Goal: Navigation & Orientation: Find specific page/section

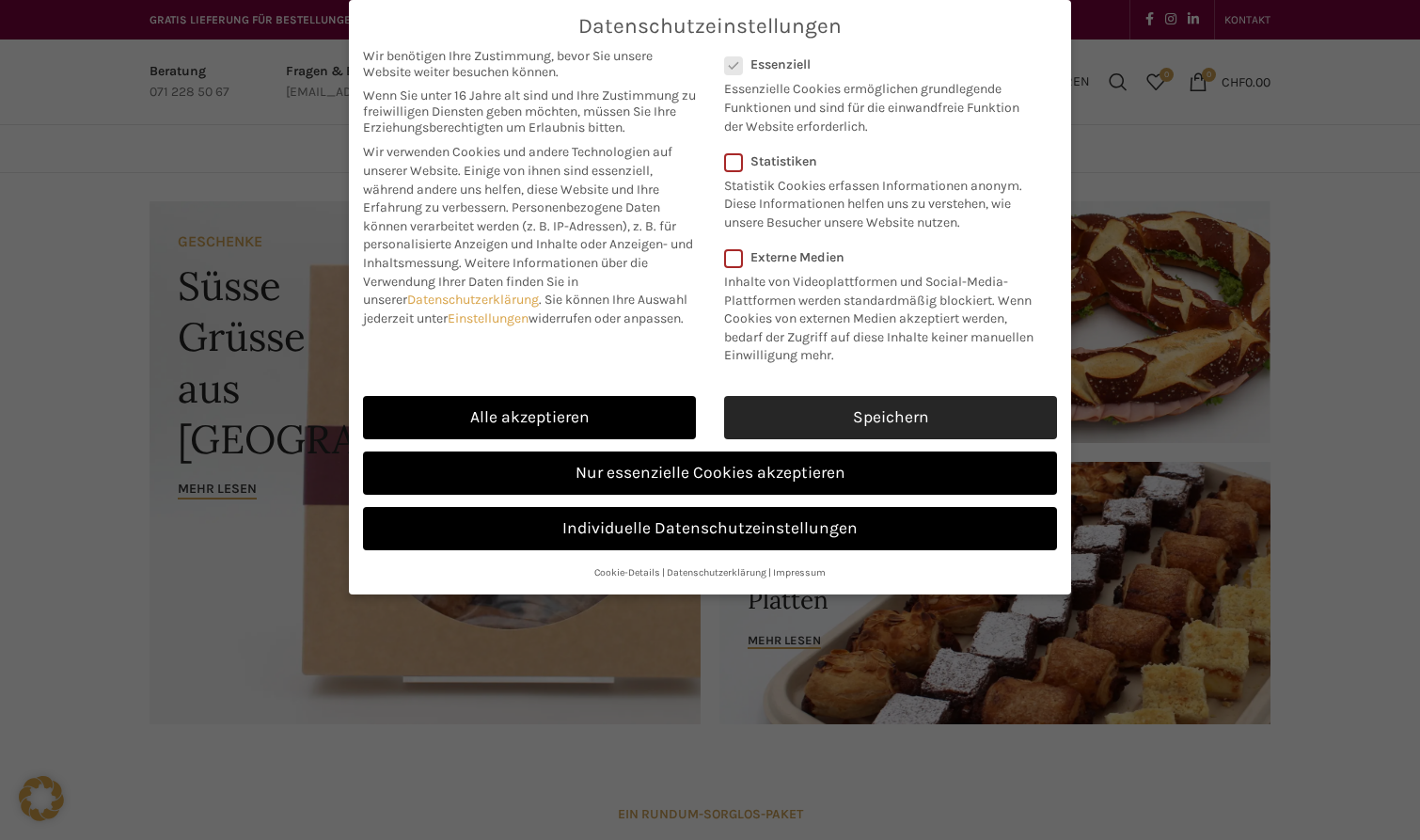
click at [883, 417] on link "Speichern" at bounding box center [890, 418] width 333 height 43
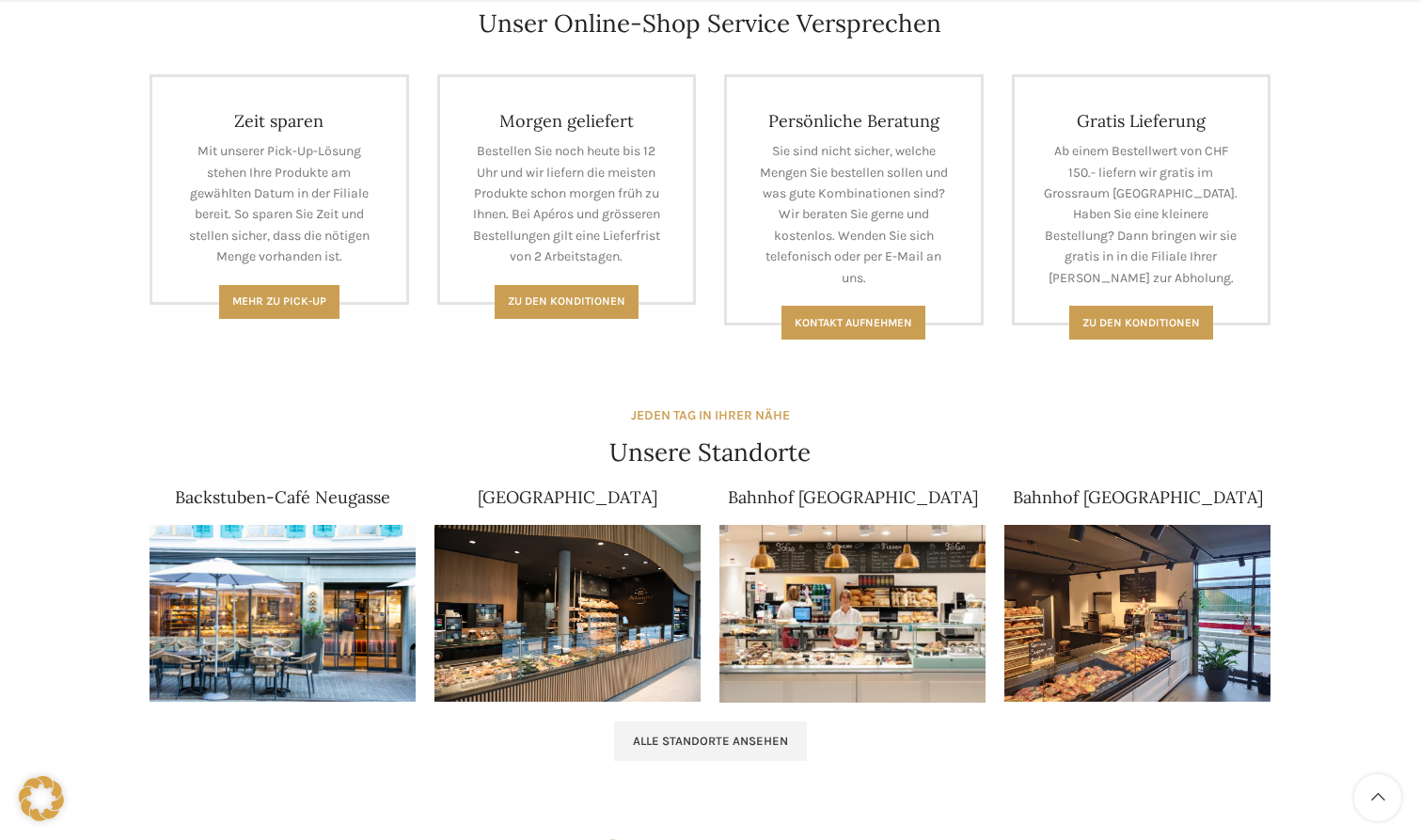
scroll to position [923, 0]
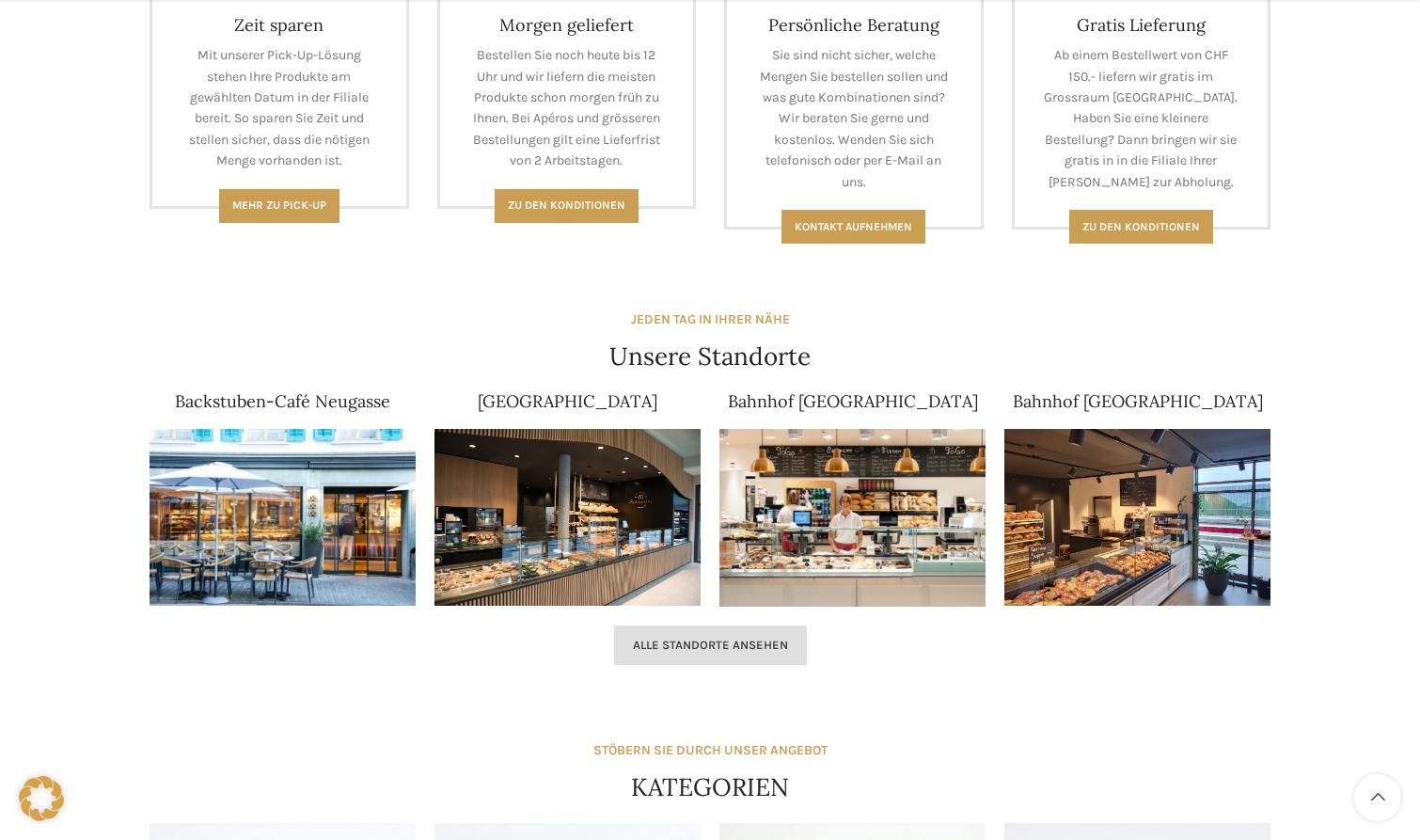
click at [760, 638] on span "Alle Standorte ansehen" at bounding box center [710, 644] width 155 height 15
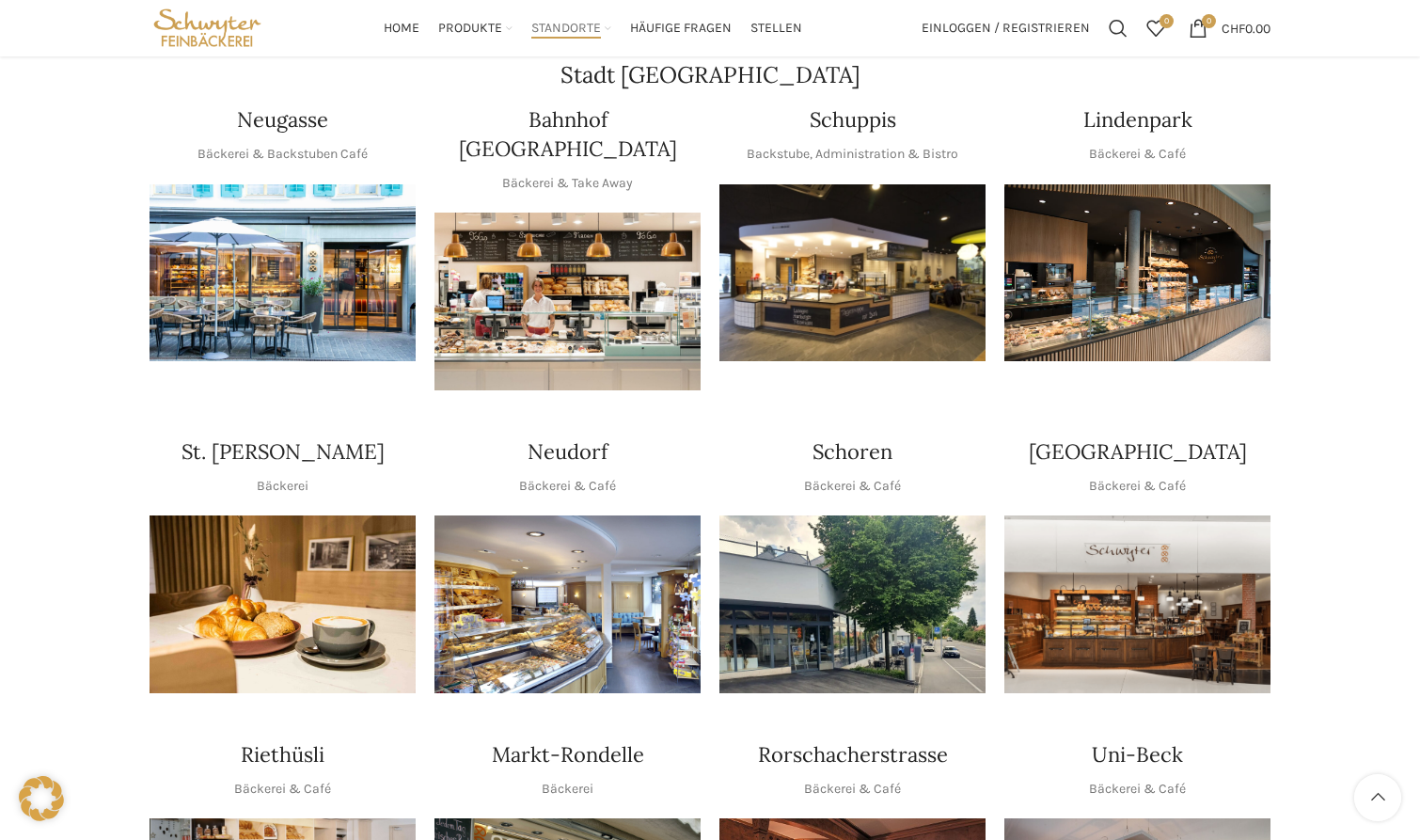
scroll to position [355, 0]
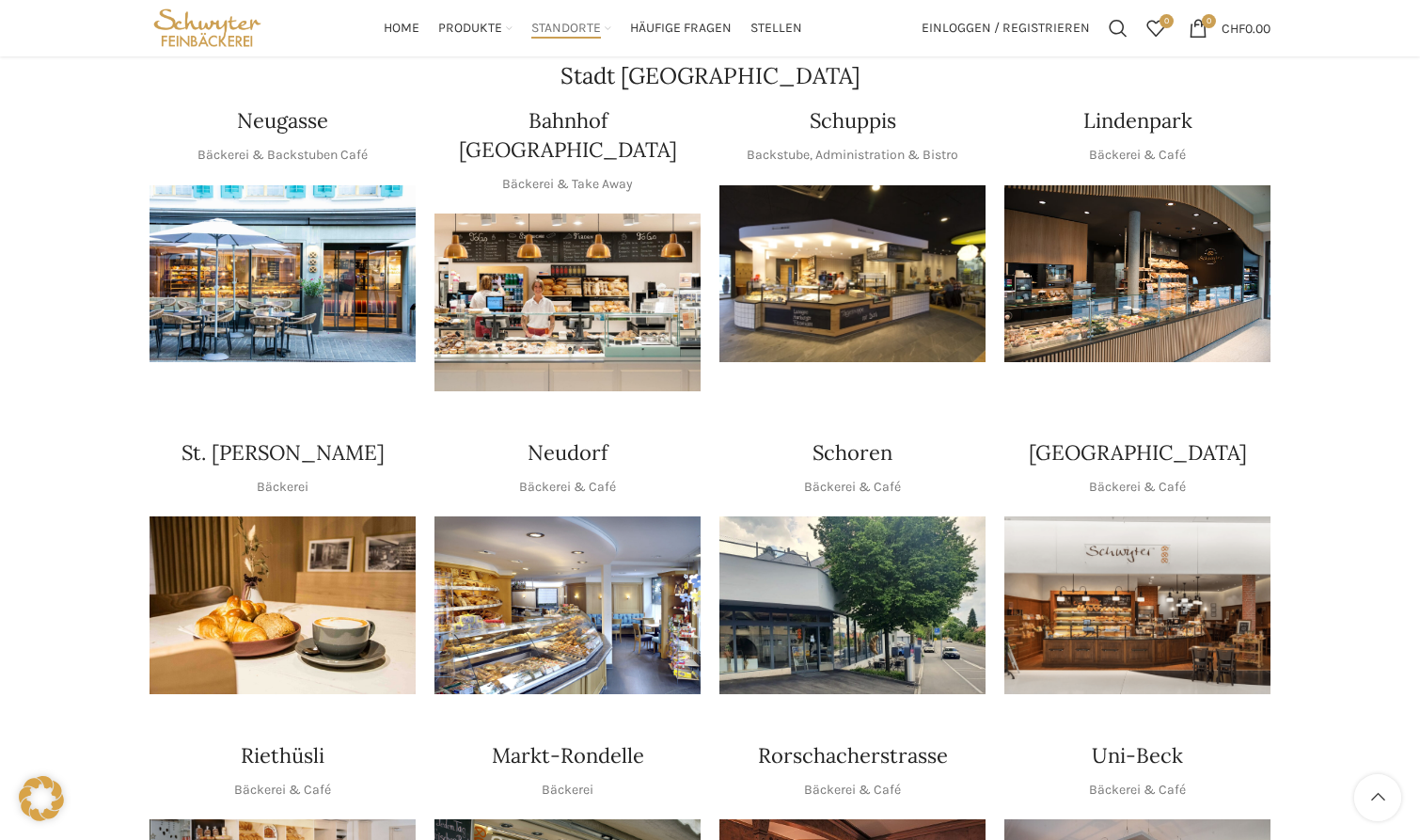
click at [1109, 263] on img "1 / 1" at bounding box center [1136, 274] width 266 height 178
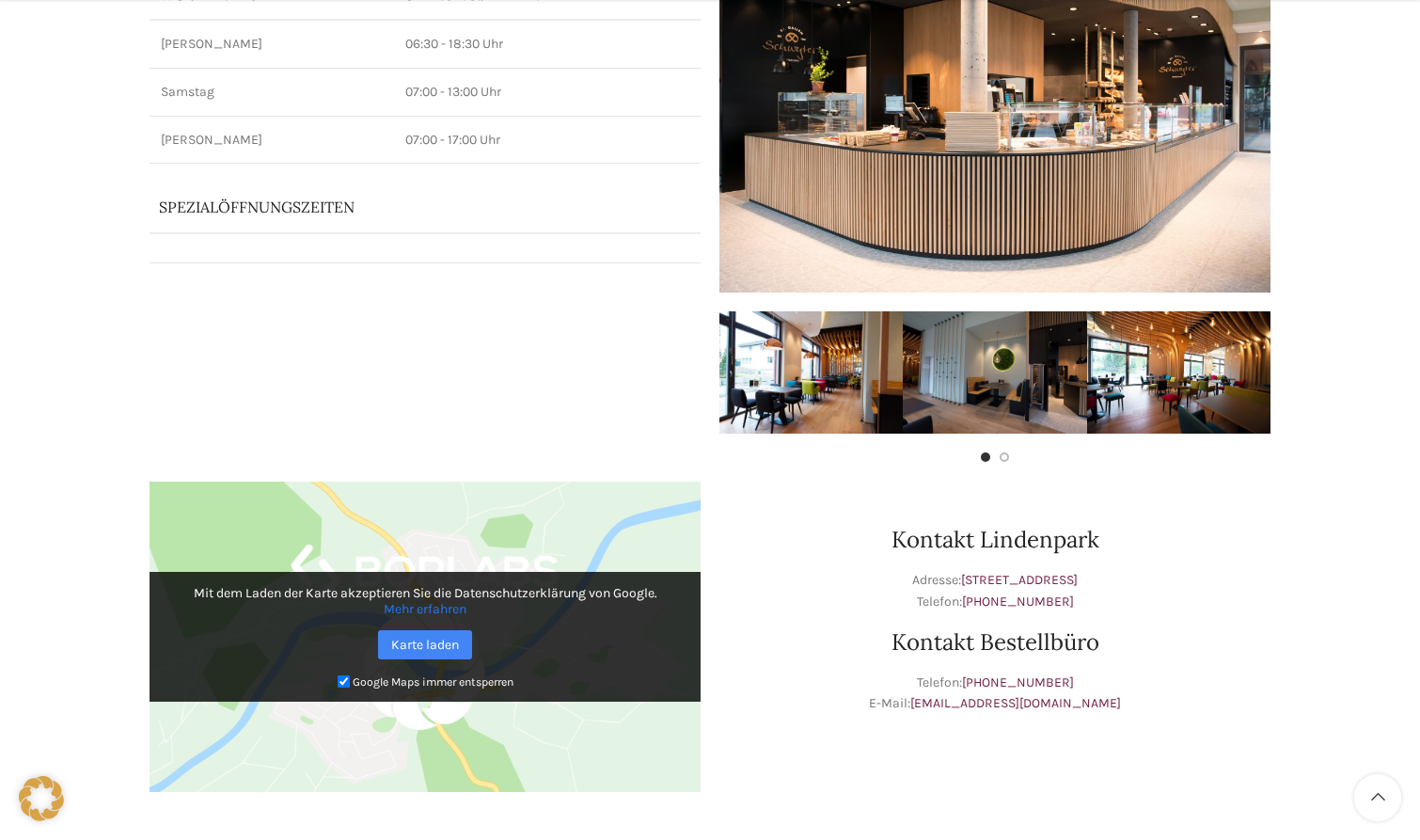
scroll to position [321, 0]
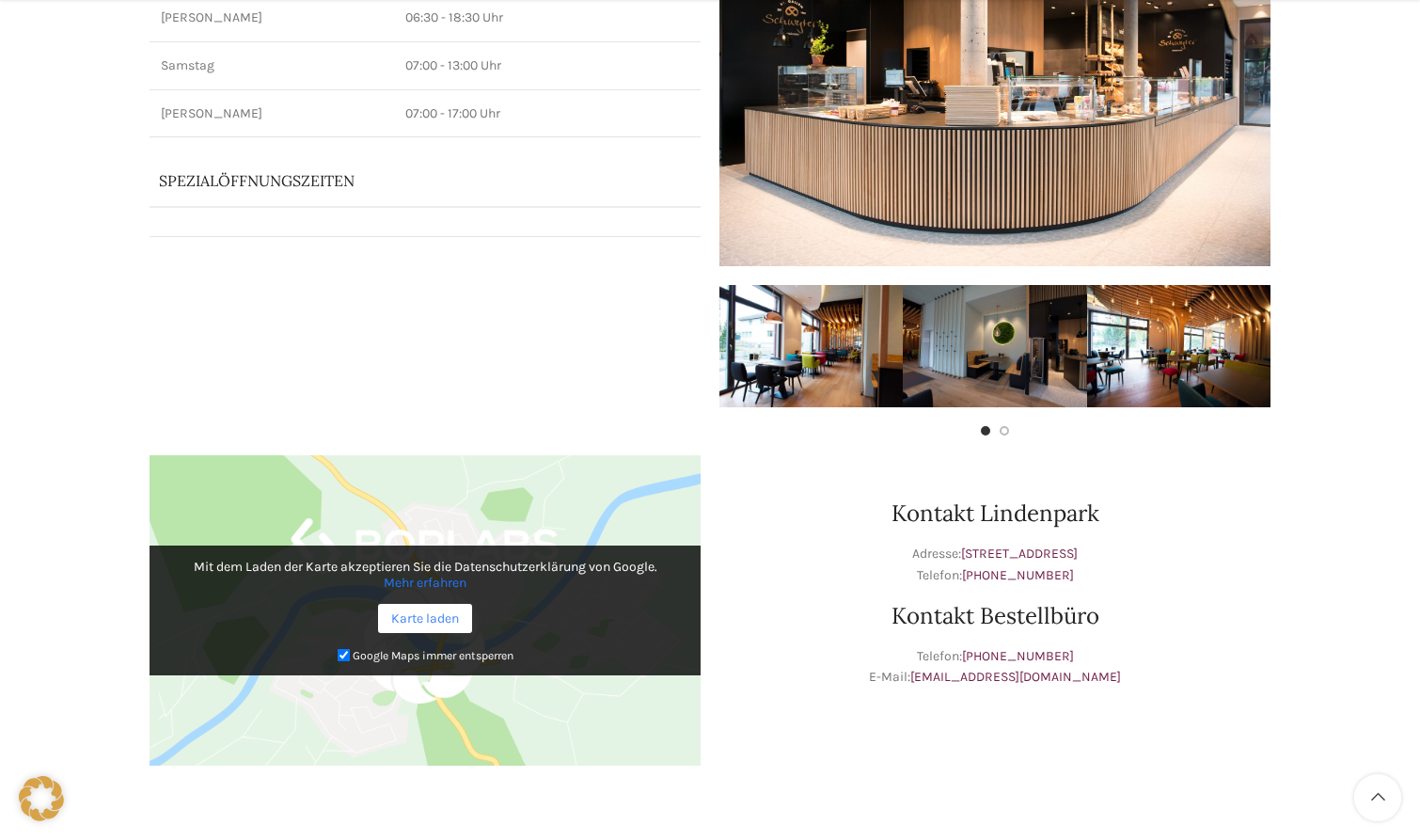
click at [438, 622] on link "Karte laden" at bounding box center [425, 618] width 94 height 29
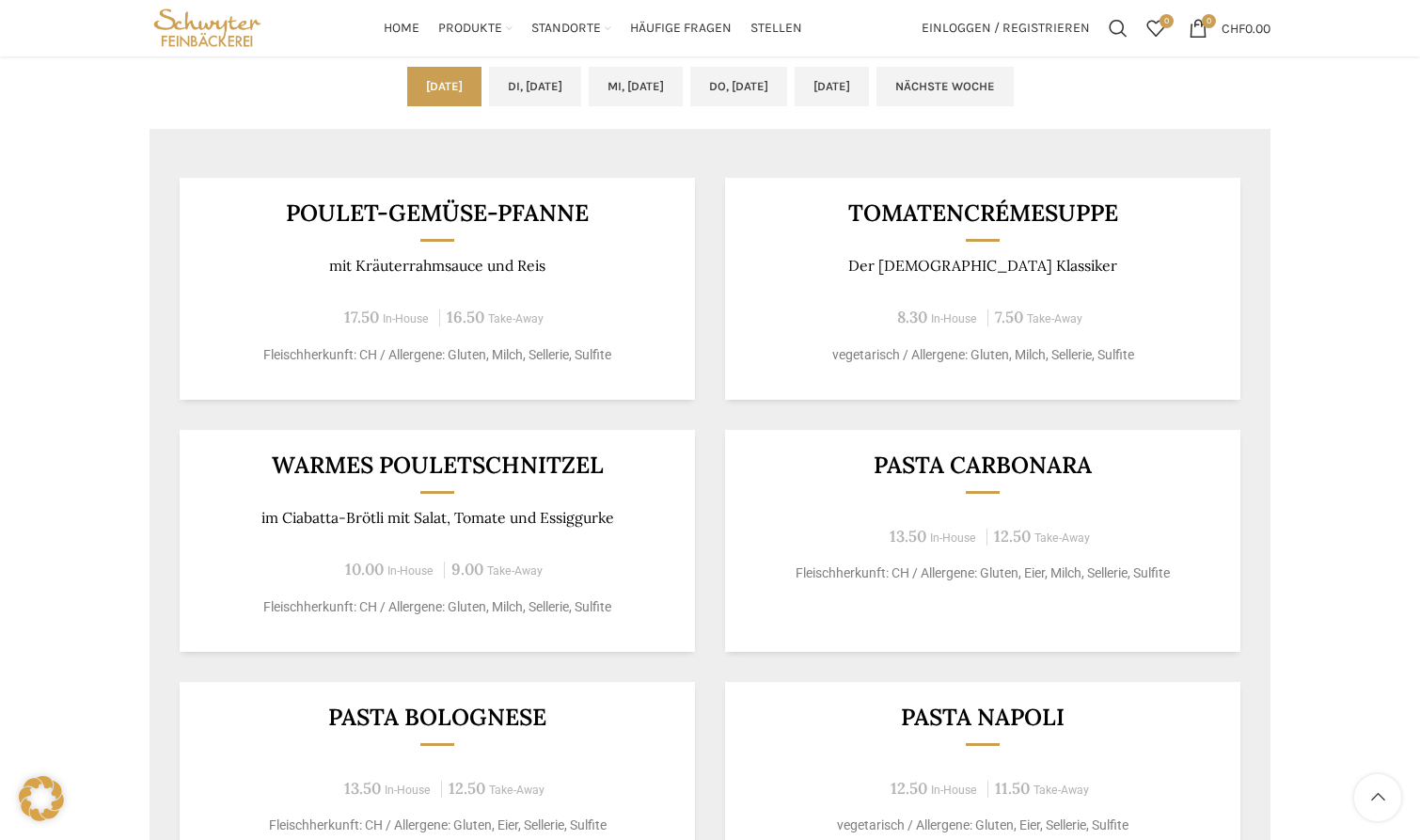
scroll to position [1090, 0]
